Goal: Check status

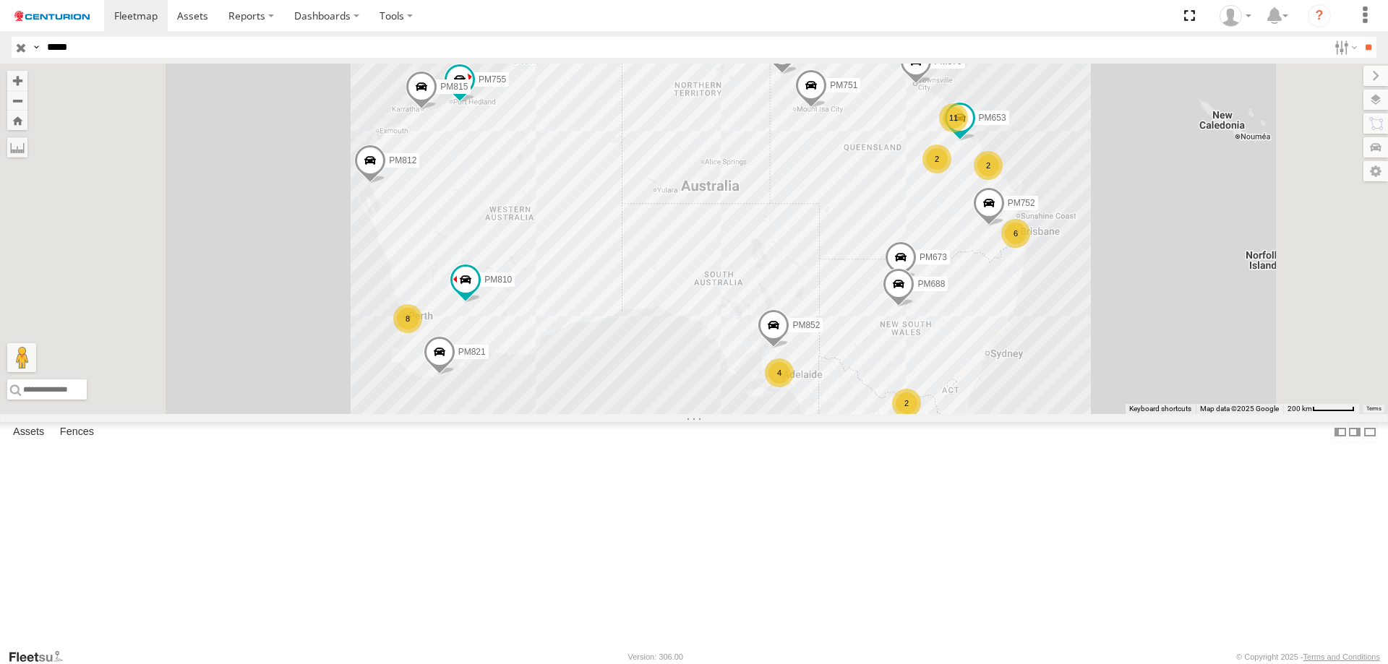
type input "*****"
click at [1359, 37] on input "**" at bounding box center [1367, 47] width 17 height 21
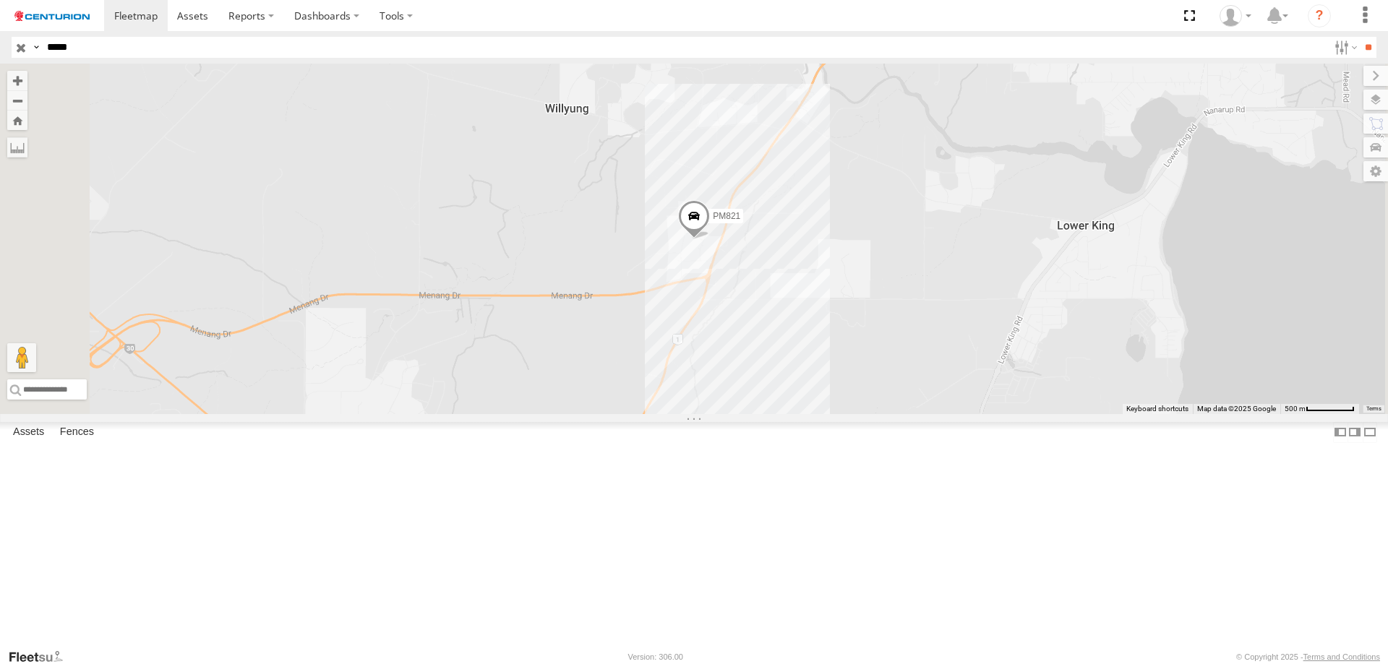
click at [0, 0] on span at bounding box center [0, 0] width 0 height 0
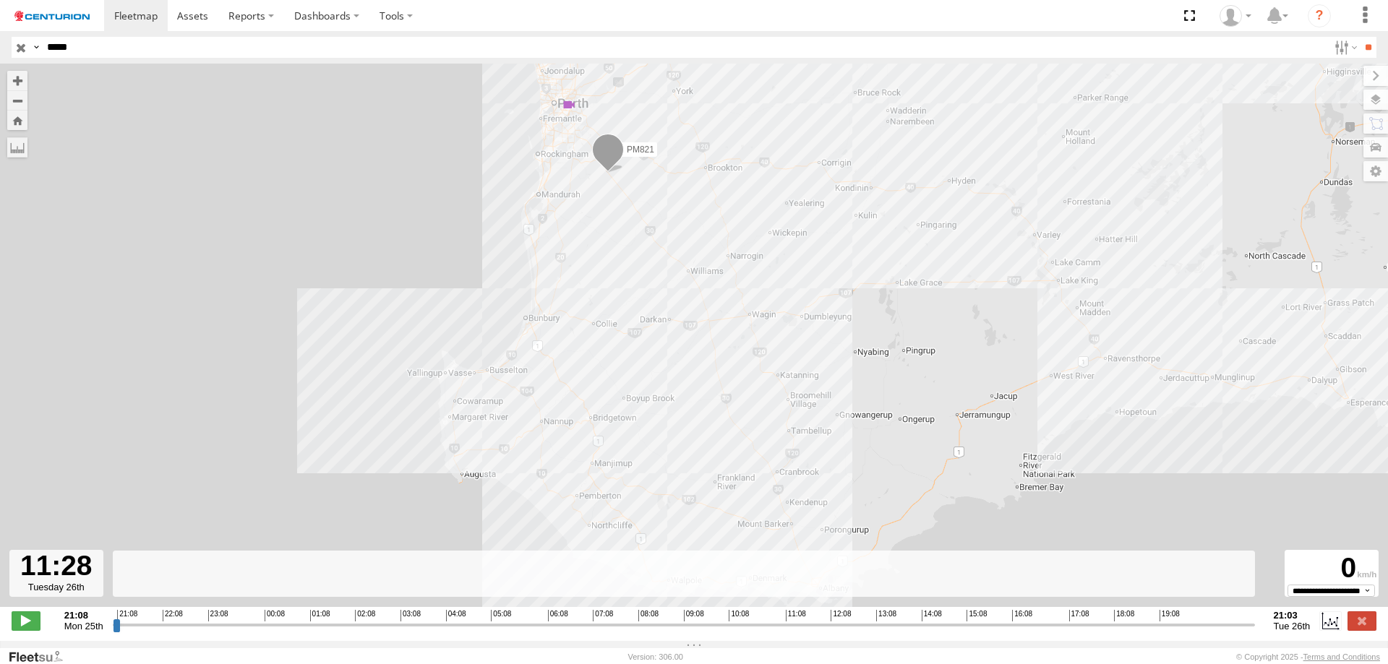
click at [795, 632] on input "range" at bounding box center [684, 625] width 1142 height 14
click at [802, 632] on input "range" at bounding box center [684, 625] width 1142 height 14
click at [828, 632] on input "range" at bounding box center [684, 625] width 1142 height 14
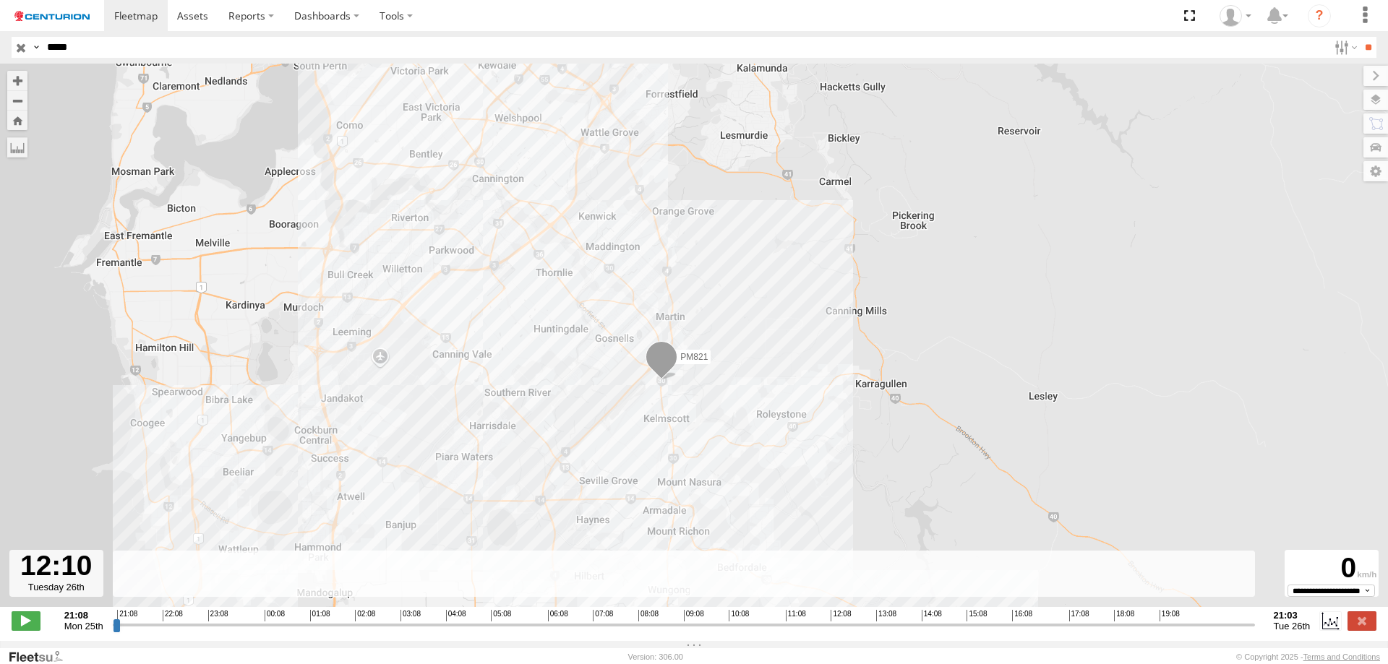
drag, startPoint x: 833, startPoint y: 426, endPoint x: 835, endPoint y: 457, distance: 31.1
click at [835, 453] on div "PM821 12:50 Tue" at bounding box center [694, 343] width 1388 height 559
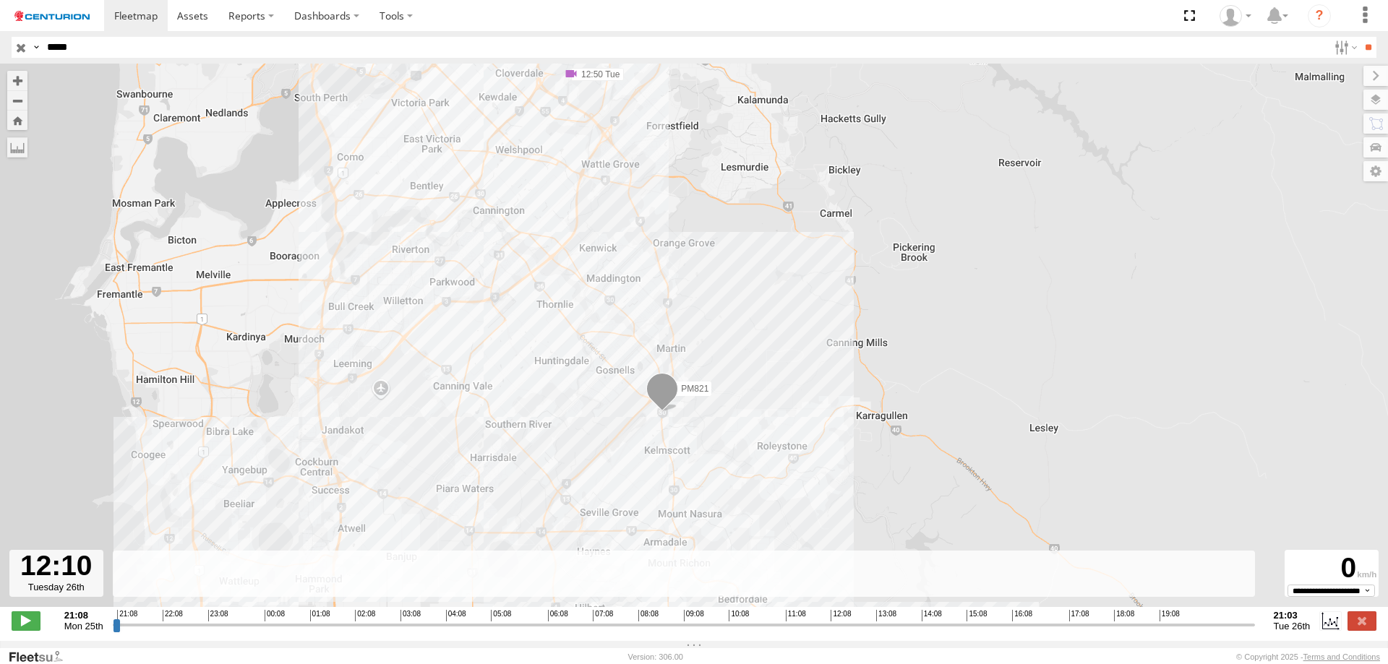
click at [840, 632] on input "range" at bounding box center [684, 625] width 1142 height 14
click at [847, 632] on input "range" at bounding box center [684, 625] width 1142 height 14
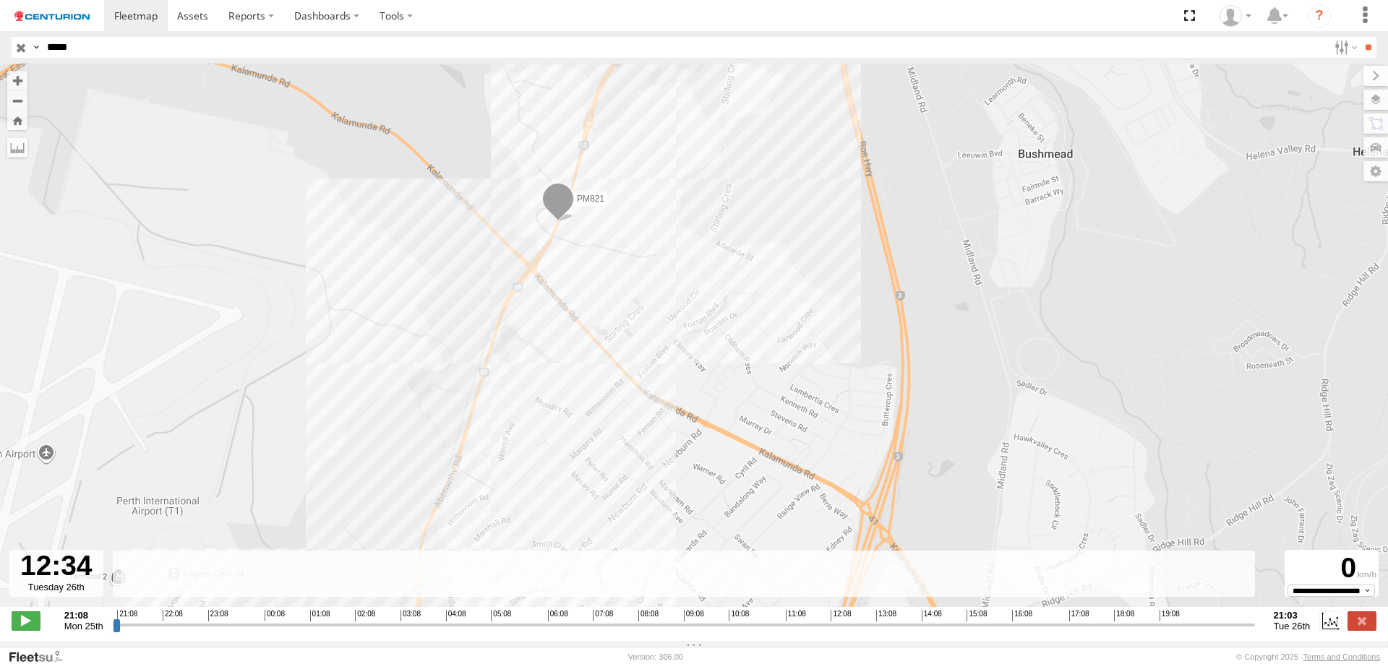
click at [852, 632] on input "range" at bounding box center [684, 625] width 1142 height 14
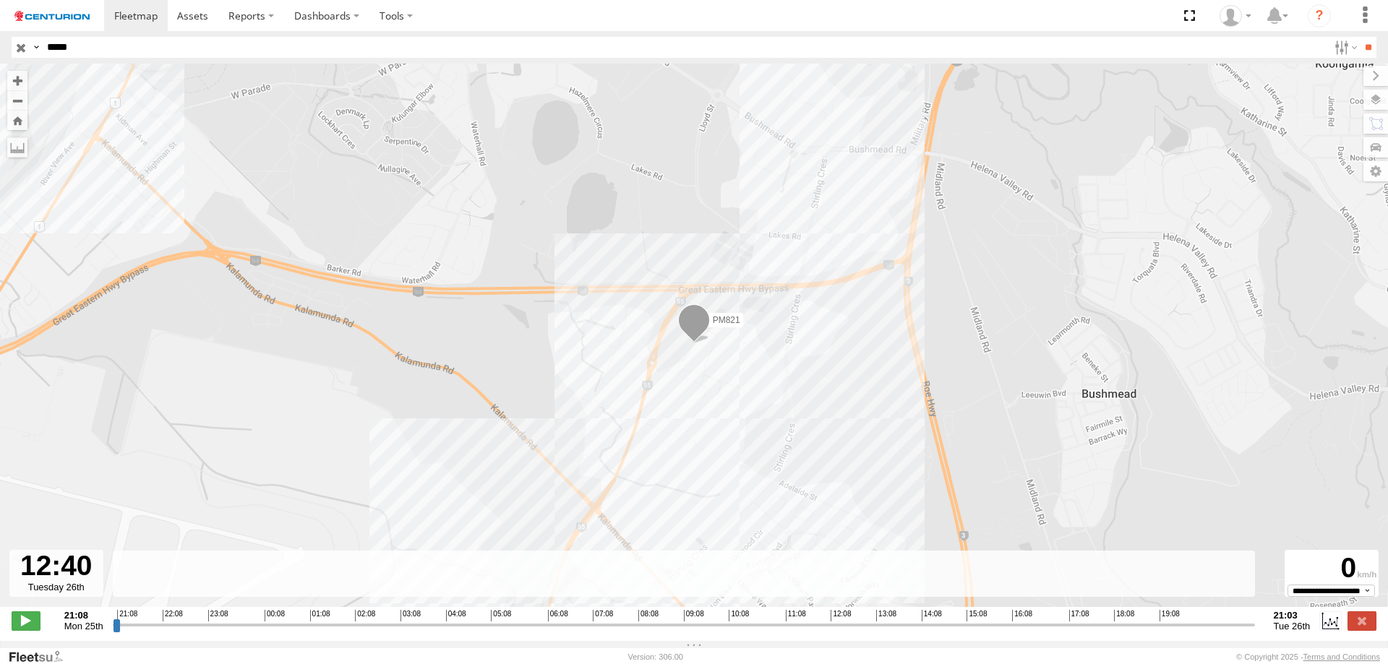
click at [849, 629] on input "range" at bounding box center [684, 625] width 1142 height 14
click at [848, 630] on input "range" at bounding box center [684, 625] width 1142 height 14
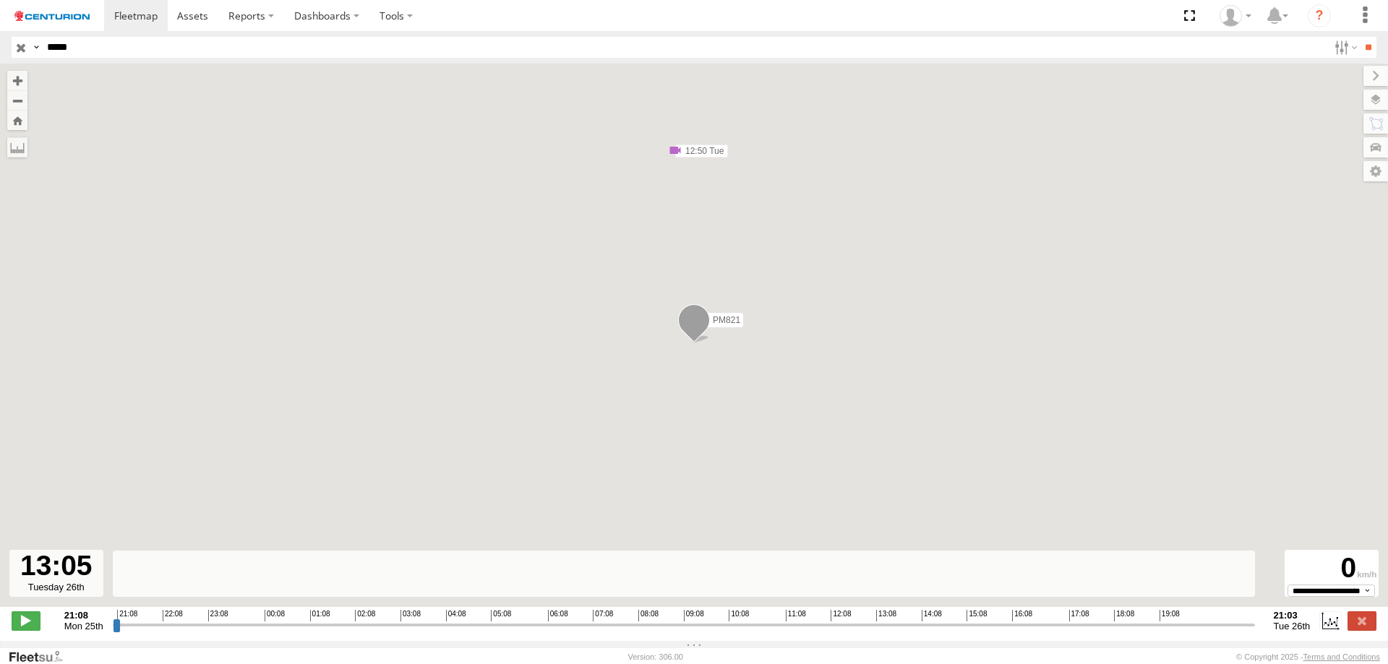
click at [872, 632] on input "range" at bounding box center [684, 625] width 1142 height 14
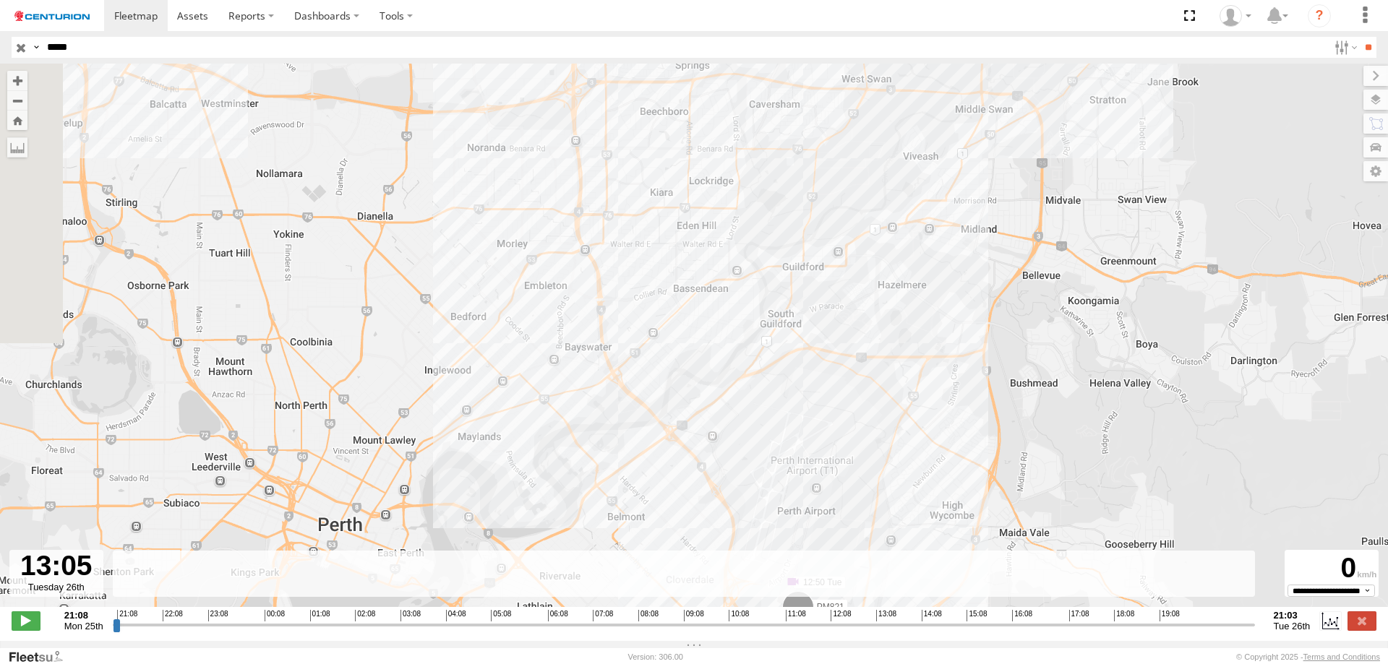
drag, startPoint x: 986, startPoint y: 156, endPoint x: 928, endPoint y: 452, distance: 301.2
click at [928, 452] on div "PM821 12:50 Tue" at bounding box center [694, 343] width 1388 height 559
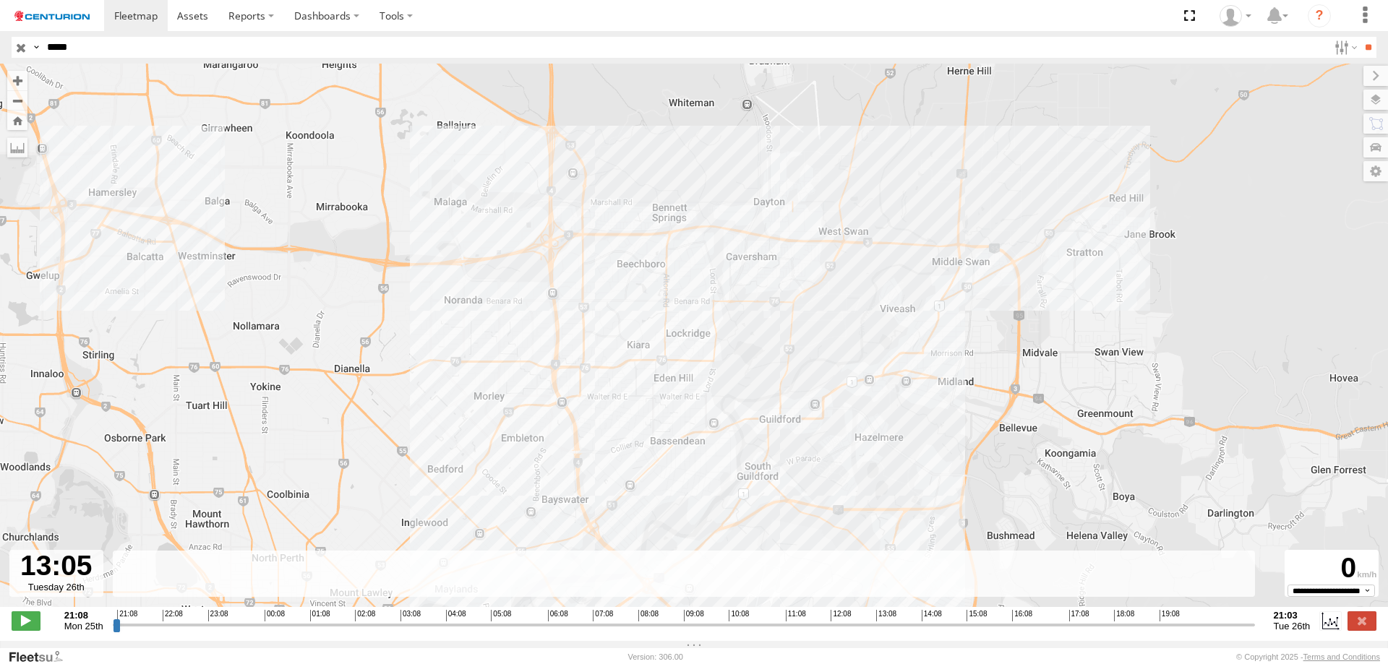
drag, startPoint x: 911, startPoint y: 522, endPoint x: 947, endPoint y: 302, distance: 223.4
click at [947, 302] on div "PM821 12:50 Tue" at bounding box center [694, 343] width 1388 height 559
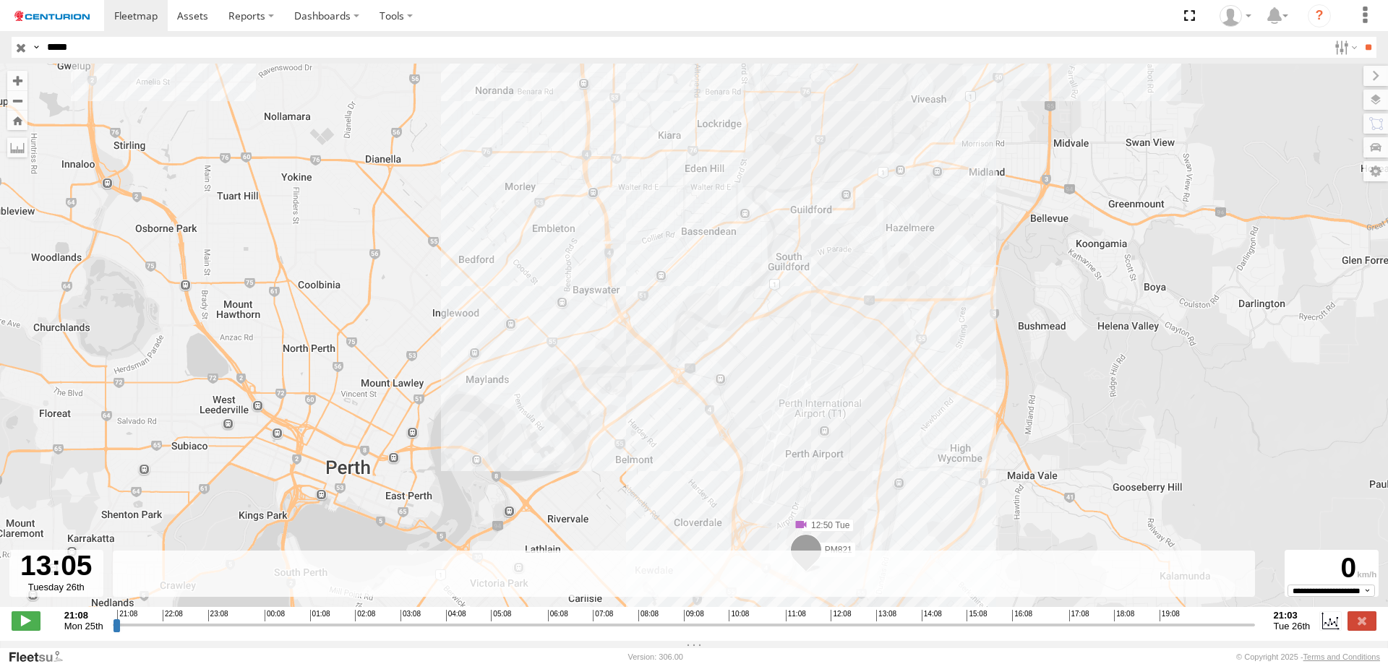
click at [882, 632] on input "range" at bounding box center [684, 625] width 1142 height 14
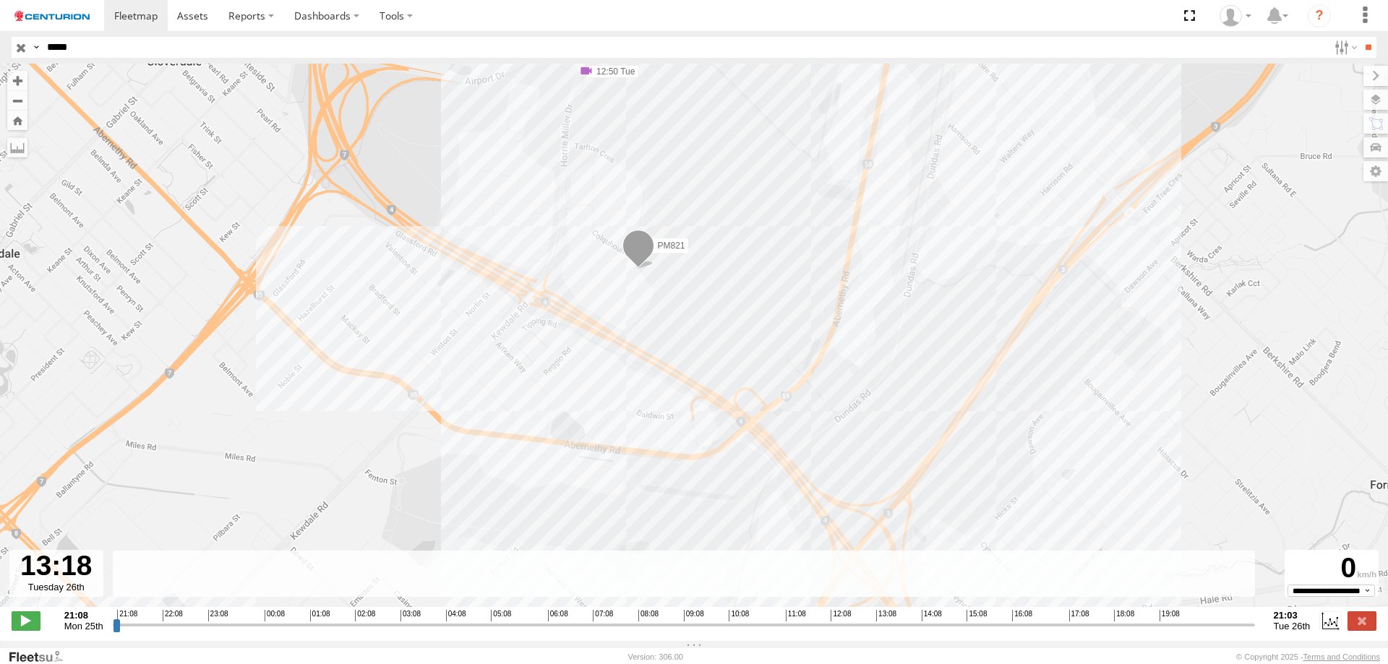
click at [891, 631] on input "range" at bounding box center [684, 625] width 1142 height 14
click at [898, 632] on input "range" at bounding box center [684, 625] width 1142 height 14
click at [902, 632] on input "range" at bounding box center [684, 625] width 1142 height 14
click at [907, 630] on input "range" at bounding box center [684, 625] width 1142 height 14
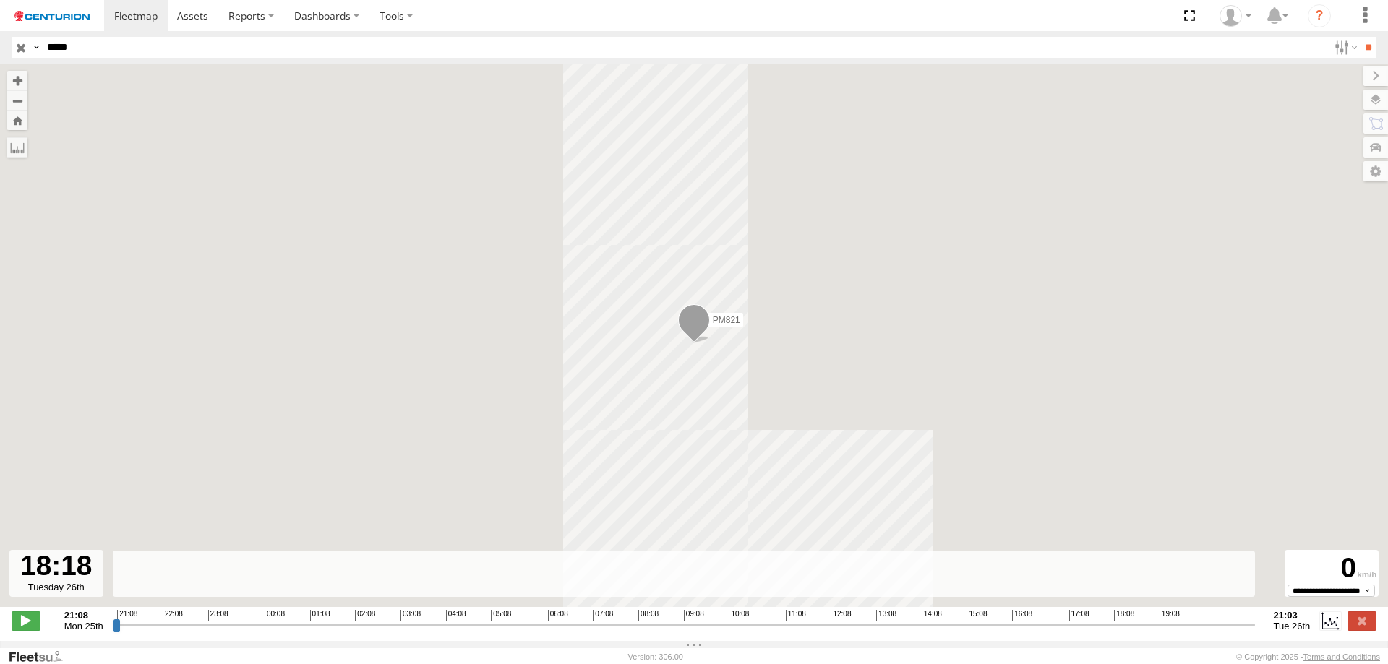
click at [1119, 629] on input "range" at bounding box center [684, 625] width 1142 height 14
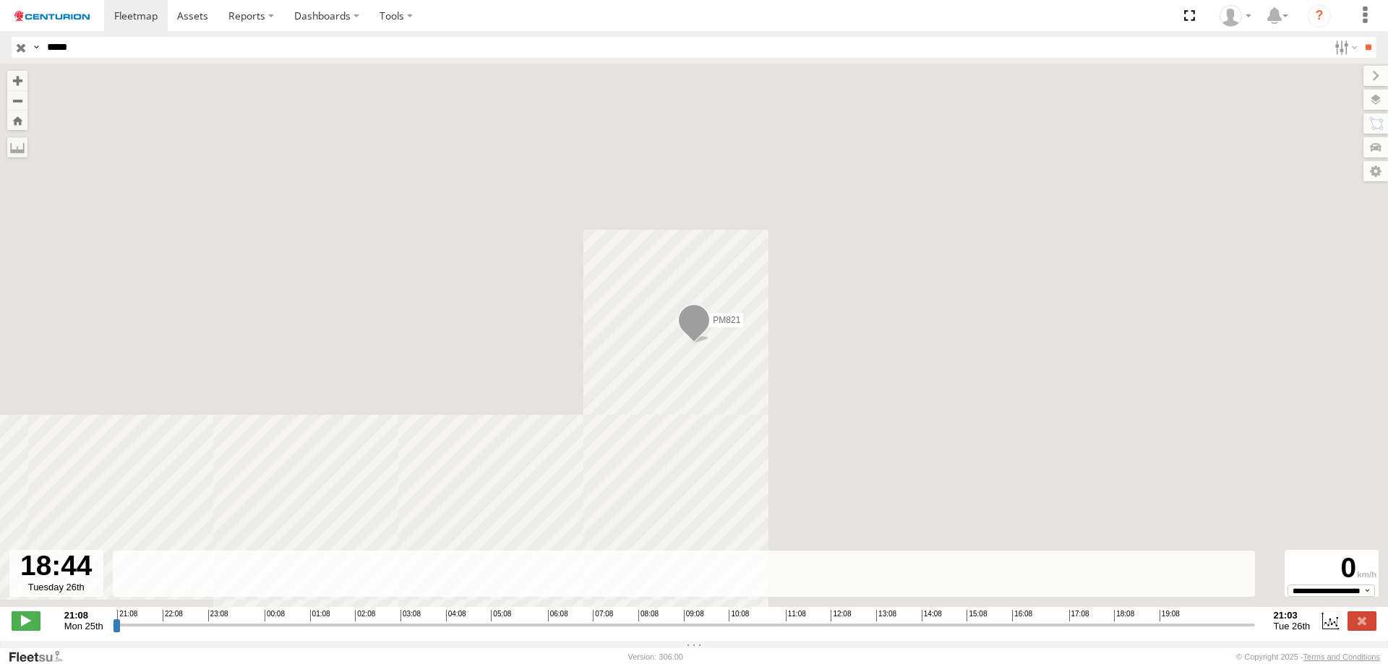
click at [1140, 630] on input "range" at bounding box center [684, 625] width 1142 height 14
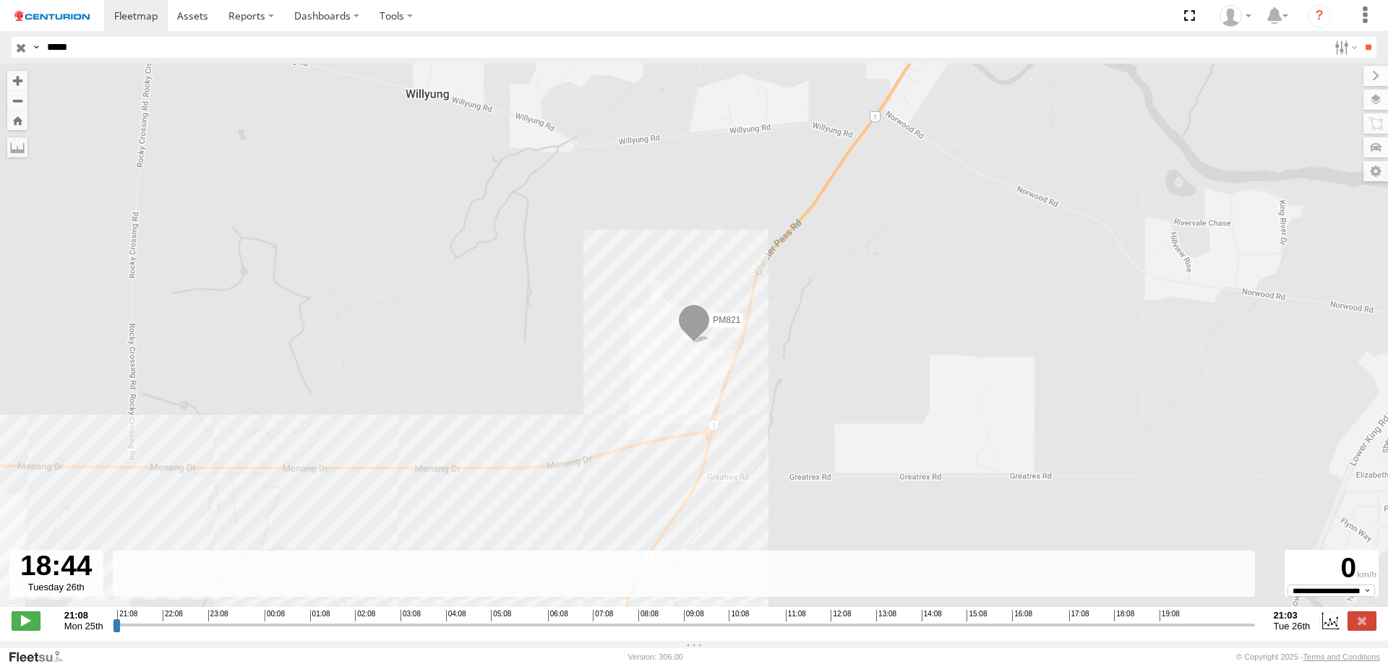
click at [1132, 632] on input "range" at bounding box center [684, 625] width 1142 height 14
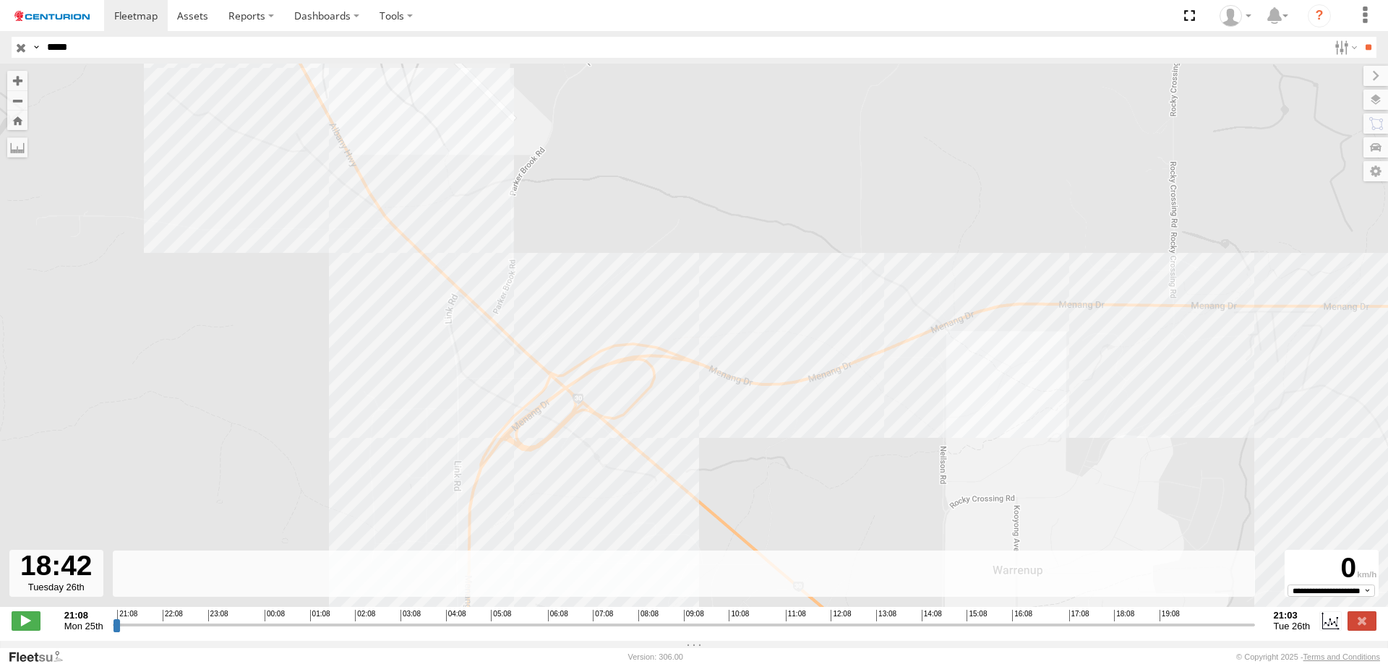
type input "**********"
click at [1138, 631] on input "range" at bounding box center [684, 625] width 1142 height 14
